Goal: Information Seeking & Learning: Learn about a topic

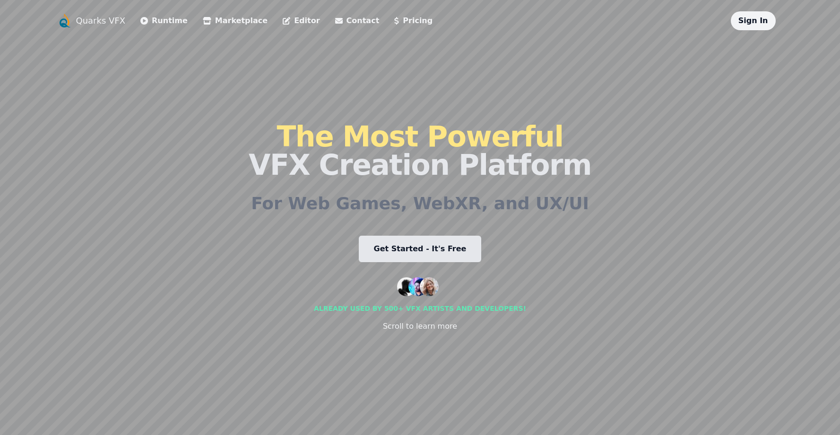
click at [405, 250] on link "Get Started - It's Free" at bounding box center [420, 249] width 123 height 26
click at [394, 25] on link "Pricing" at bounding box center [413, 20] width 38 height 11
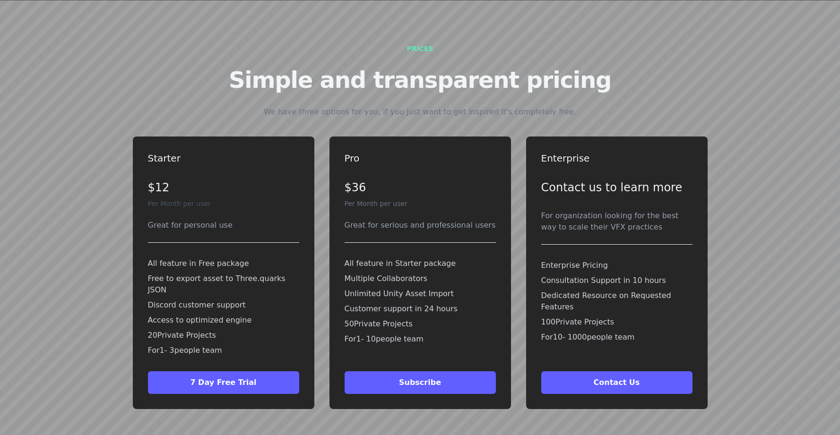
scroll to position [2060, 0]
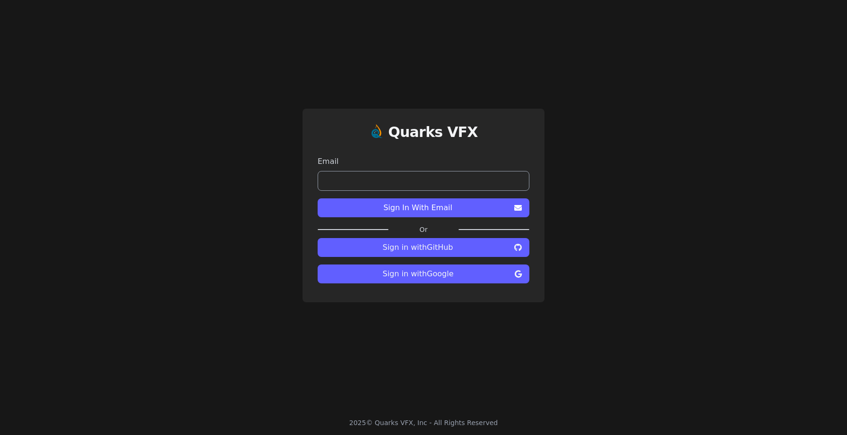
click at [397, 245] on span "Sign in with GitHub" at bounding box center [417, 247] width 185 height 11
click at [410, 247] on span "Sign in with GitHub" at bounding box center [417, 247] width 185 height 11
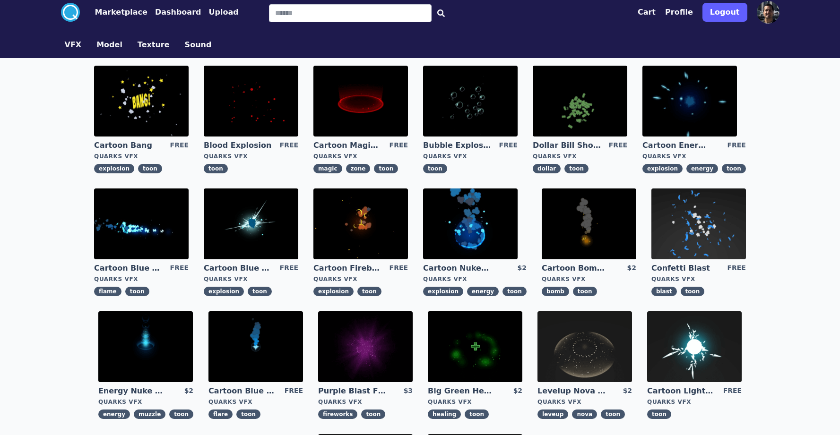
scroll to position [12, 0]
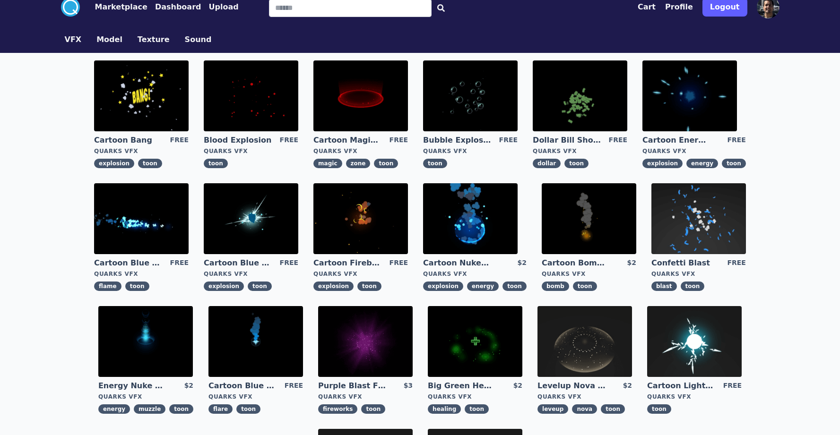
click at [602, 211] on img at bounding box center [589, 218] width 95 height 71
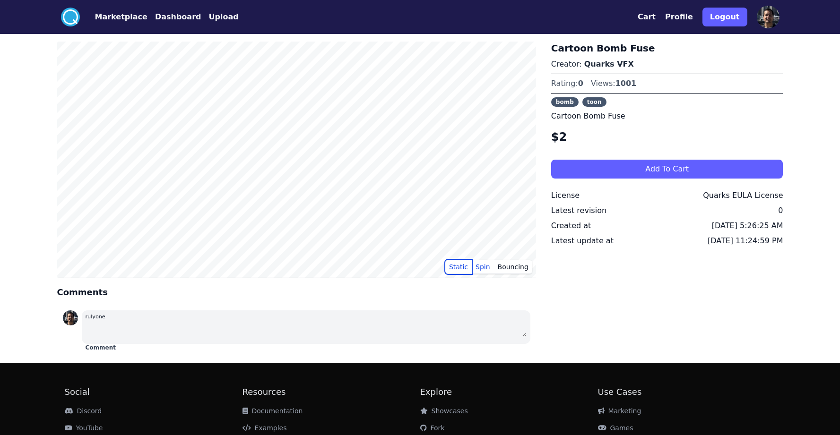
click at [461, 268] on button "Static" at bounding box center [458, 267] width 26 height 14
click at [520, 266] on button "Bouncing" at bounding box center [513, 267] width 38 height 14
click at [459, 267] on button "Static" at bounding box center [458, 267] width 26 height 14
